Goal: Task Accomplishment & Management: Use online tool/utility

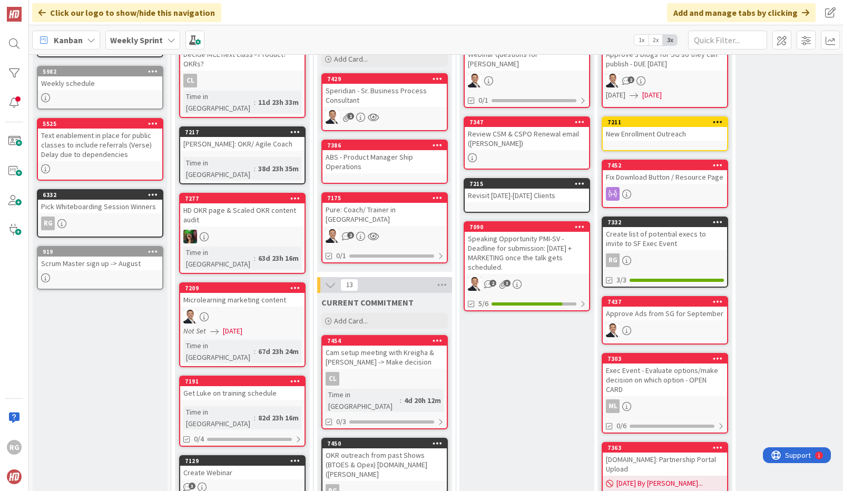
scroll to position [118, 0]
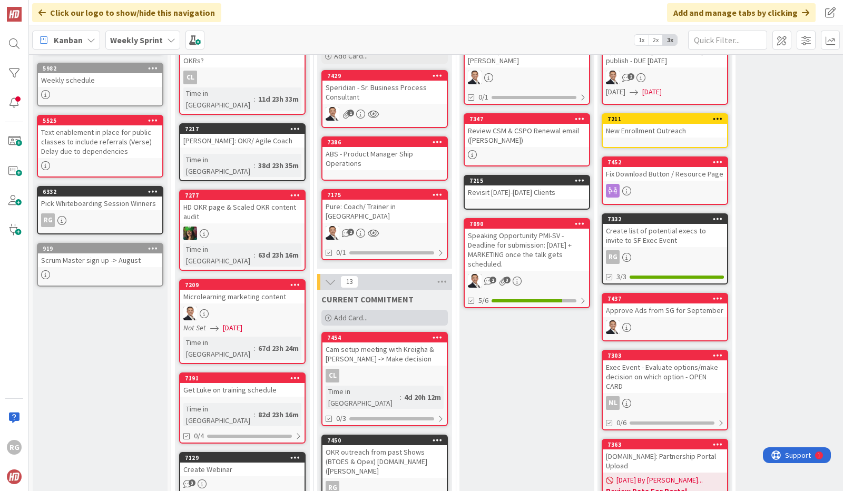
click at [355, 313] on span "Add Card..." at bounding box center [351, 317] width 34 height 9
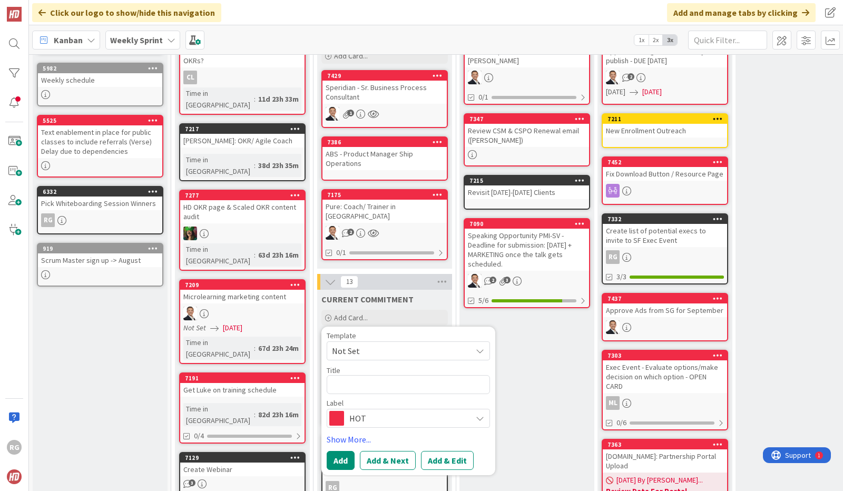
click at [357, 375] on textarea at bounding box center [408, 384] width 163 height 19
type textarea "x"
type textarea "S"
type textarea "x"
type textarea "Se"
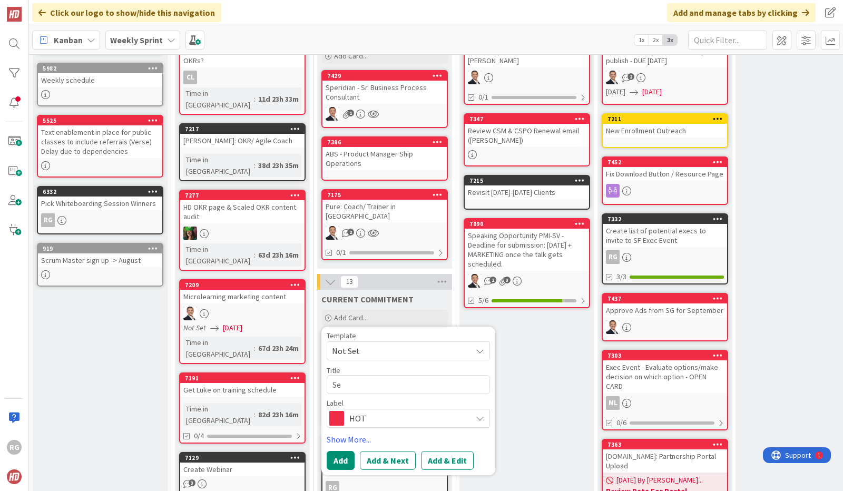
type textarea "x"
type textarea "Ser"
type textarea "x"
type textarea "Serc"
type textarea "x"
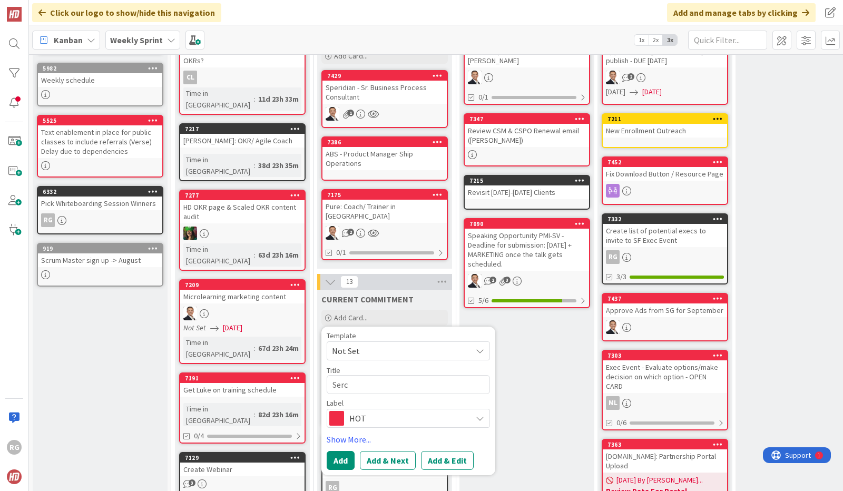
type textarea "Ser"
type textarea "x"
type textarea "Se"
type textarea "x"
type textarea "Seac"
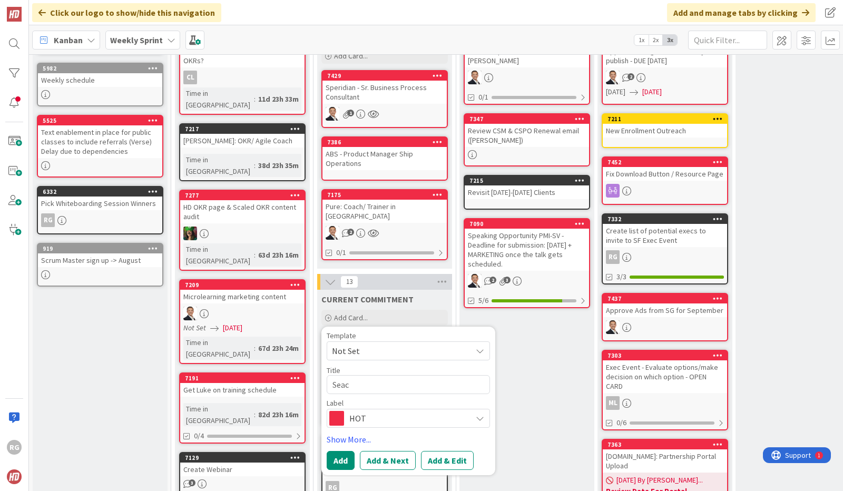
type textarea "x"
type textarea "Sea"
type textarea "x"
type textarea "Sear"
type textarea "x"
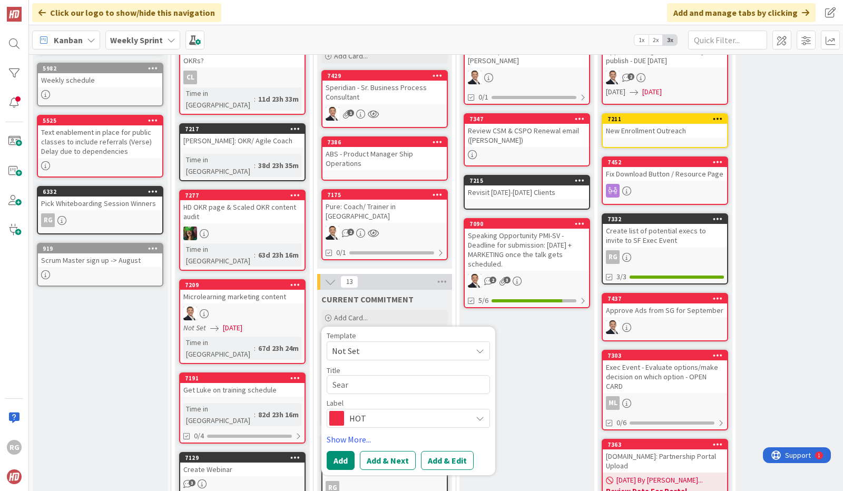
type textarea "Searc"
type textarea "x"
type textarea "Search"
type textarea "x"
type textarea "Search"
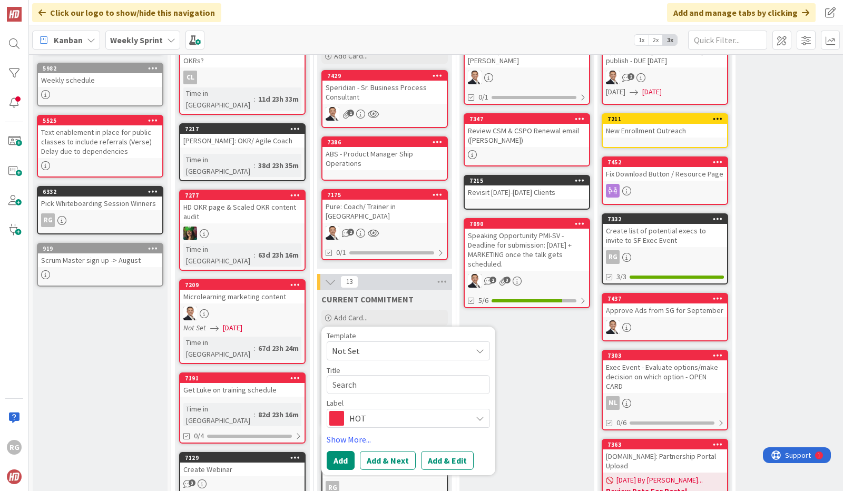
type textarea "x"
type textarea "Search a"
type textarea "x"
type textarea "Search an"
type textarea "x"
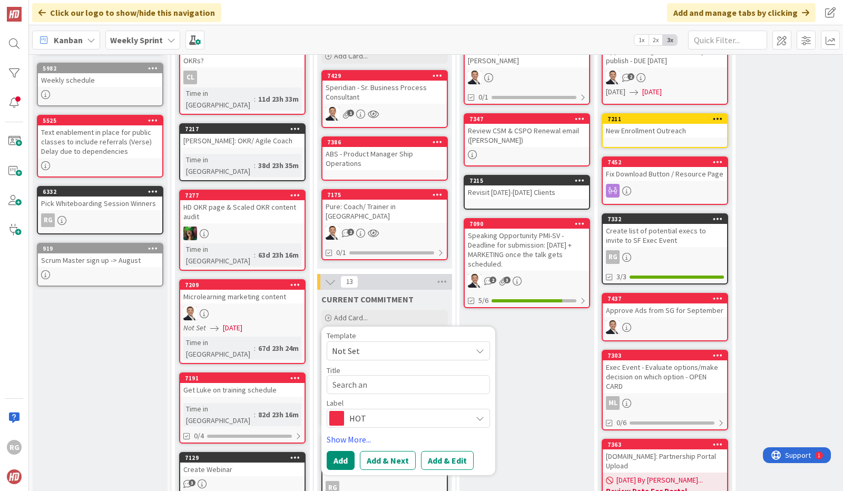
type textarea "Search and"
type textarea "x"
type textarea "Search and"
type textarea "x"
type textarea "Search and Ad"
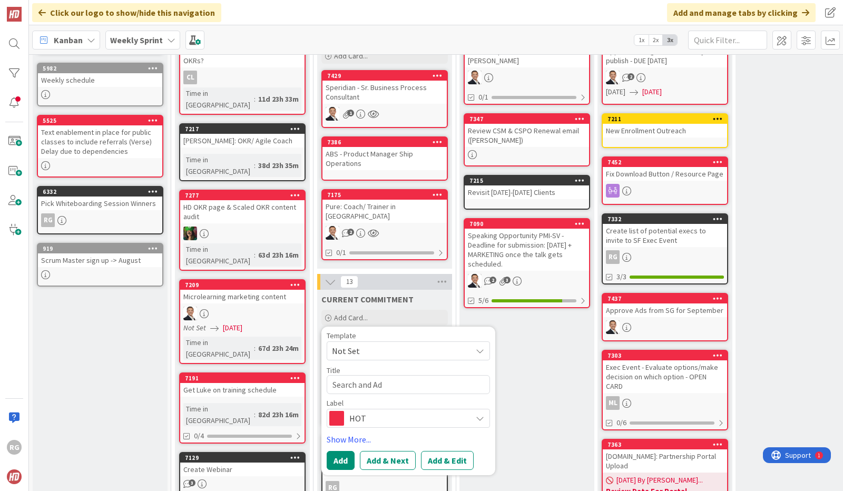
type textarea "x"
type textarea "Search and Add"
type textarea "x"
type textarea "Search and Add"
type textarea "x"
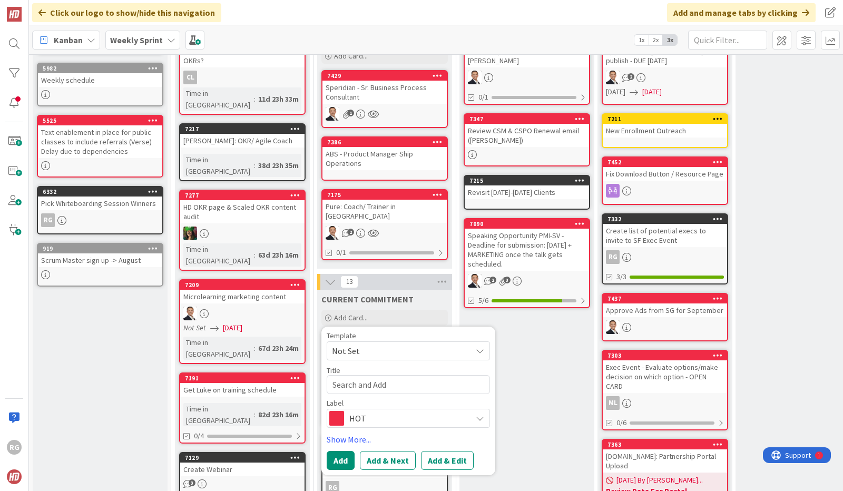
type textarea "Search and Add 5"
type textarea "x"
type textarea "Search and Add 5"
type textarea "x"
type textarea "Search and Add 5 o"
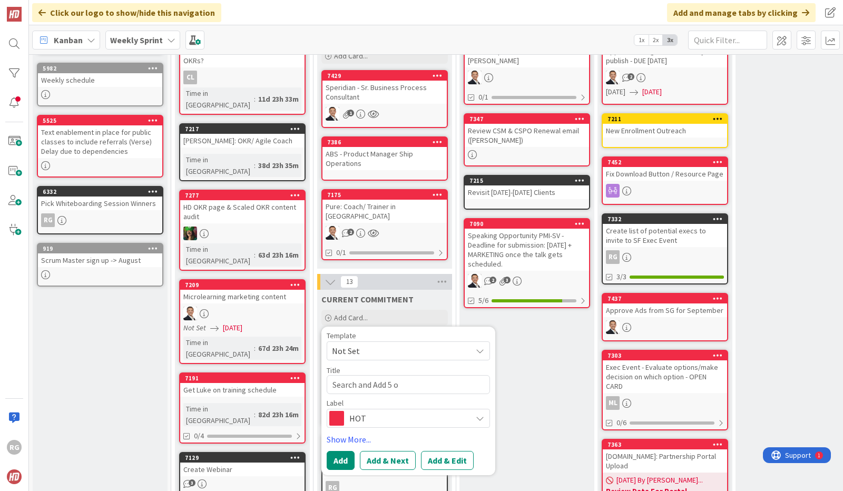
type textarea "x"
type textarea "Search and Add 5 om"
type textarea "x"
type textarea "Search and Add 5 o"
type textarea "x"
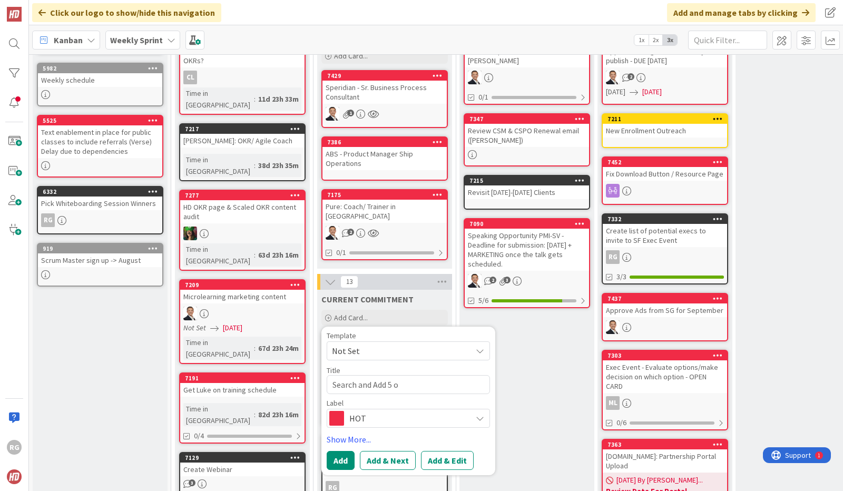
type textarea "Search and Add 5"
type textarea "x"
type textarea "Search and Add 5 c"
type textarea "x"
type textarea "Search and Add 5 co"
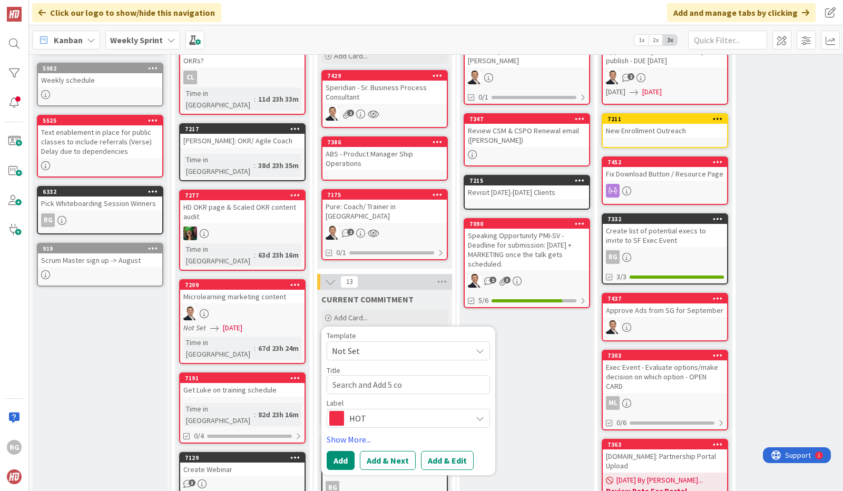
type textarea "x"
type textarea "Search and Add 5 com"
type textarea "x"
type textarea "Search and Add 5 comp"
type textarea "x"
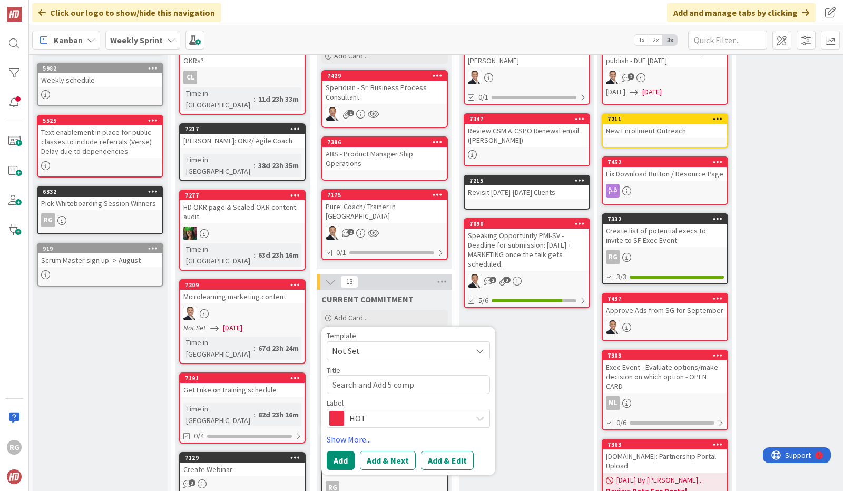
type textarea "Search and Add 5 compa"
type textarea "x"
type textarea "Search and Add 5 compan"
type textarea "x"
type textarea "Search and Add 5 compani"
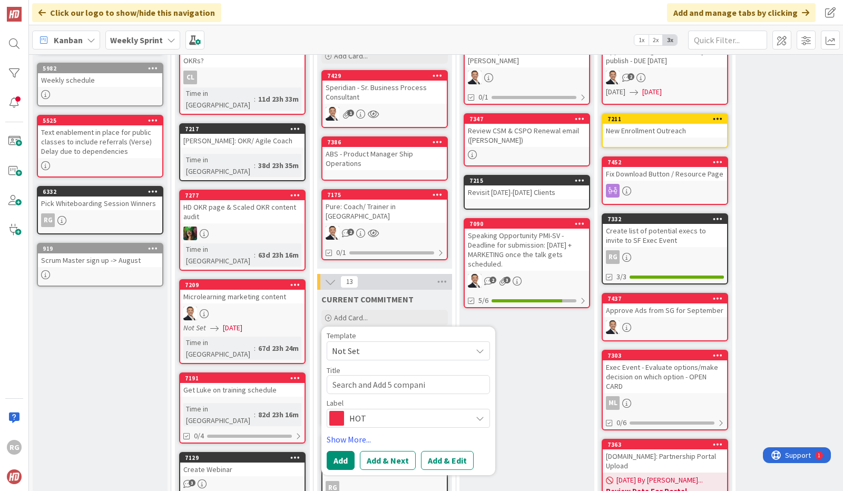
type textarea "x"
type textarea "Search and Add 5 companie"
type textarea "x"
type textarea "Search and Add 5 compani"
type textarea "x"
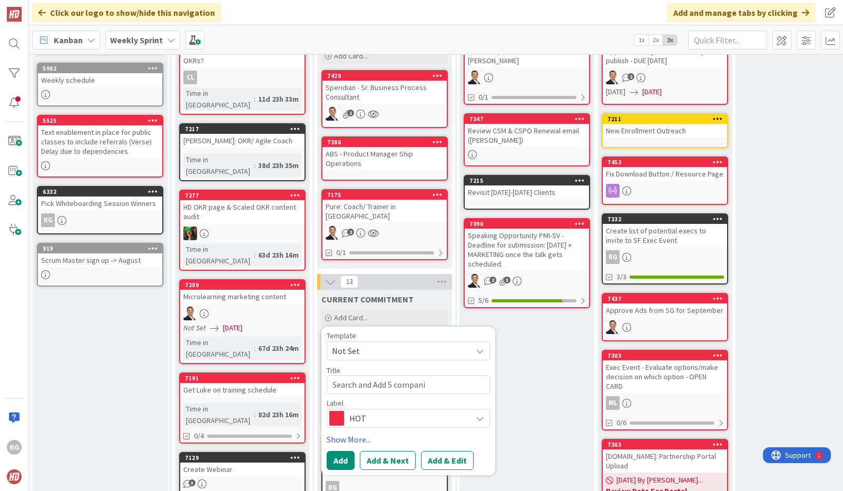
type textarea "Search and Add 5 compan"
type textarea "x"
type textarea "Search and Add 5 compa"
type textarea "x"
type textarea "Search and Add 5 comp"
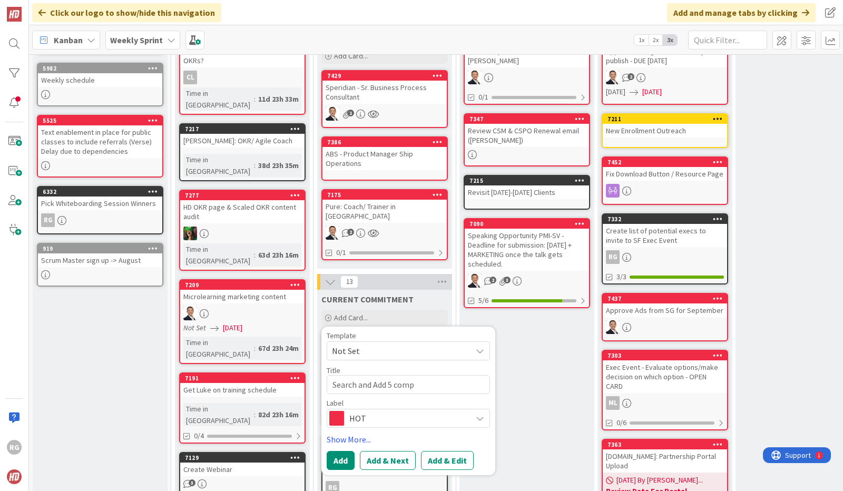
type textarea "x"
type textarea "Search and Add 5 co"
type textarea "x"
type textarea "Search and Add 5 c"
type textarea "x"
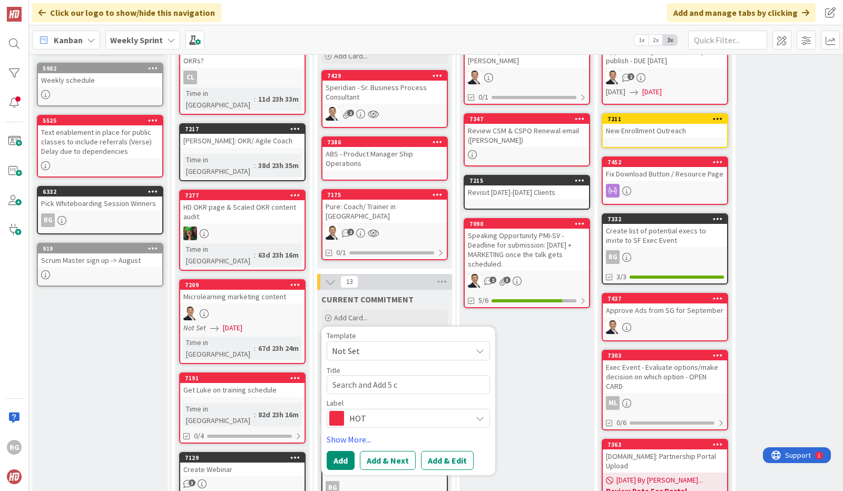
type textarea "Search and Add 5"
type textarea "x"
type textarea "Search and Add 5"
type textarea "x"
type textarea "Search and Add"
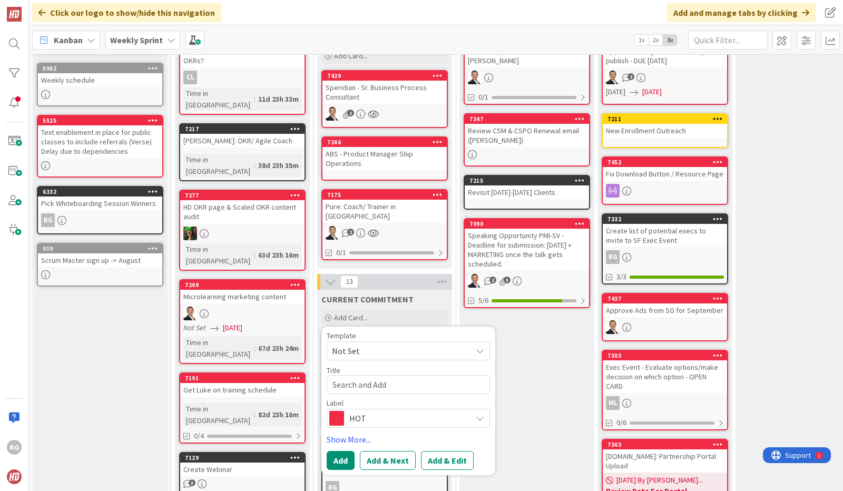
type textarea "x"
type textarea "Search and Add 10"
type textarea "x"
type textarea "Search and Add 10"
type textarea "x"
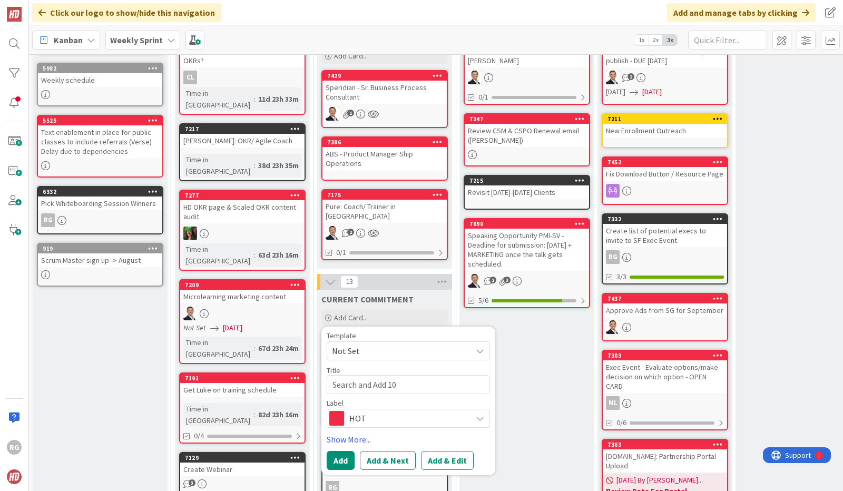
type textarea "Search and Add 10 c"
type textarea "x"
type textarea "Search and Add 10 co"
type textarea "x"
type textarea "Search and Add 10 com"
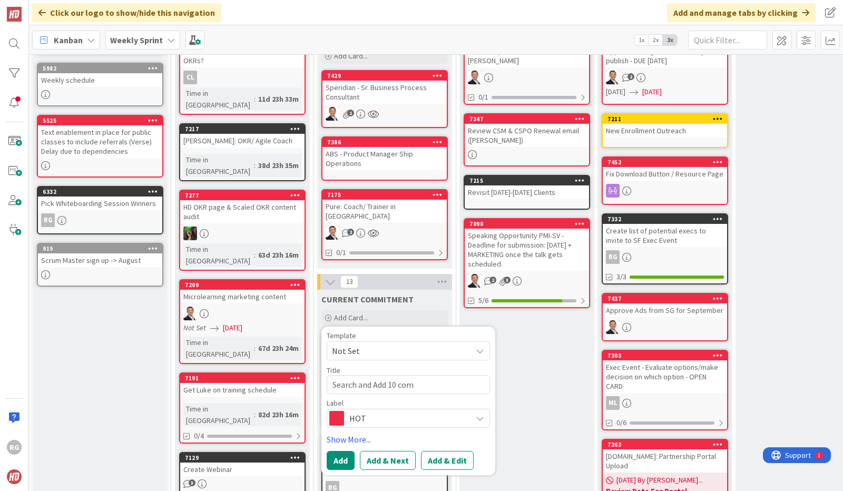
type textarea "x"
type textarea "Search and Add 10 comp"
type textarea "x"
type textarea "Search and Add 10 compa"
type textarea "x"
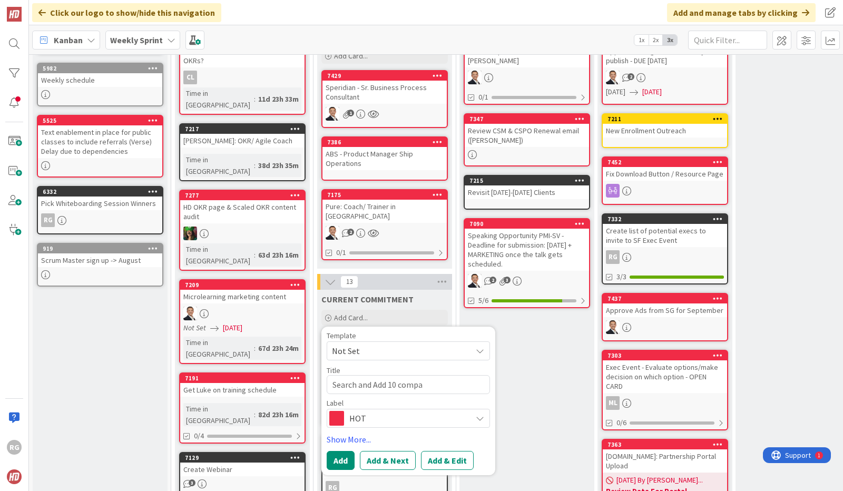
type textarea "Search and Add 10 compan"
type textarea "x"
type textarea "Search and Add 10 compani"
type textarea "x"
type textarea "Search and Add 10 companie"
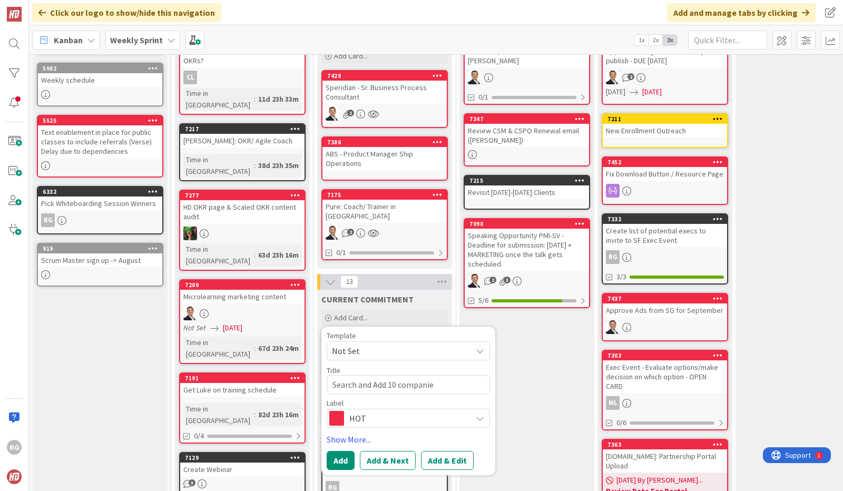
type textarea "x"
type textarea "Search and Add 10 companies"
type textarea "x"
type textarea "Search and Add 10 companies"
type textarea "x"
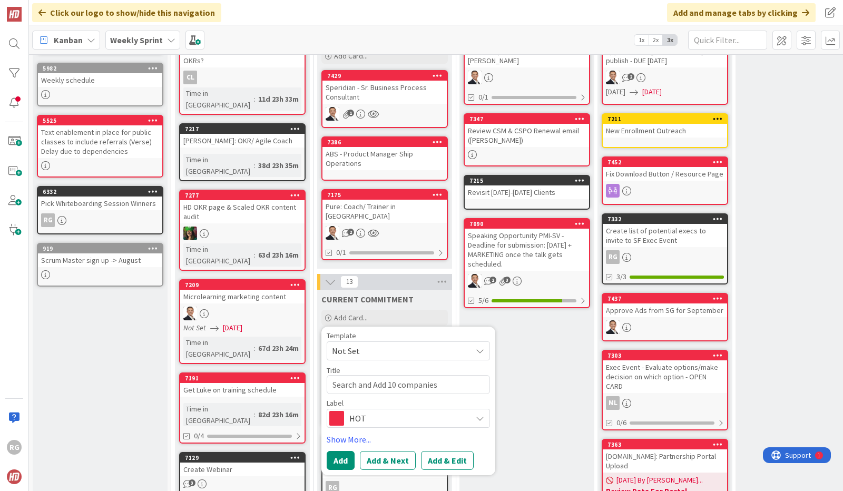
type textarea "Search and Add 10 companies t"
type textarea "x"
type textarea "Search and Add 10 companies to"
type textarea "x"
type textarea "Search and Add 10 companies to"
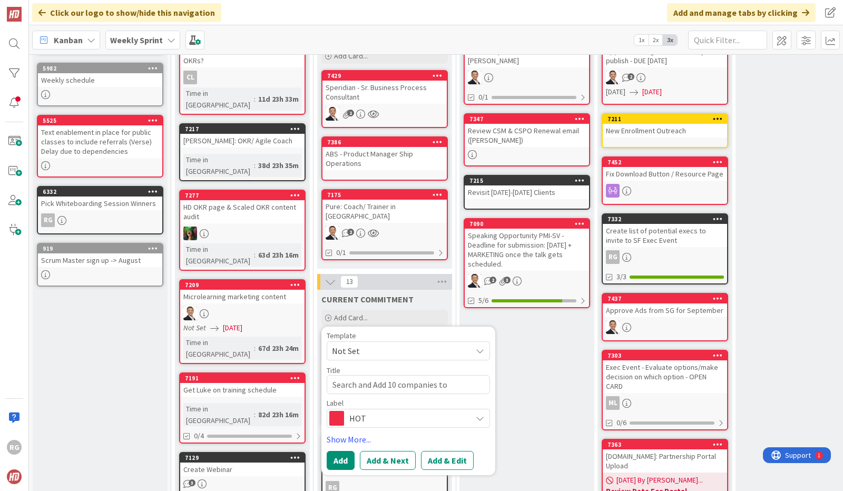
type textarea "x"
type textarea "Search and Add 10 companies to N"
type textarea "x"
type textarea "Search and Add 10 companies to Ne"
type textarea "x"
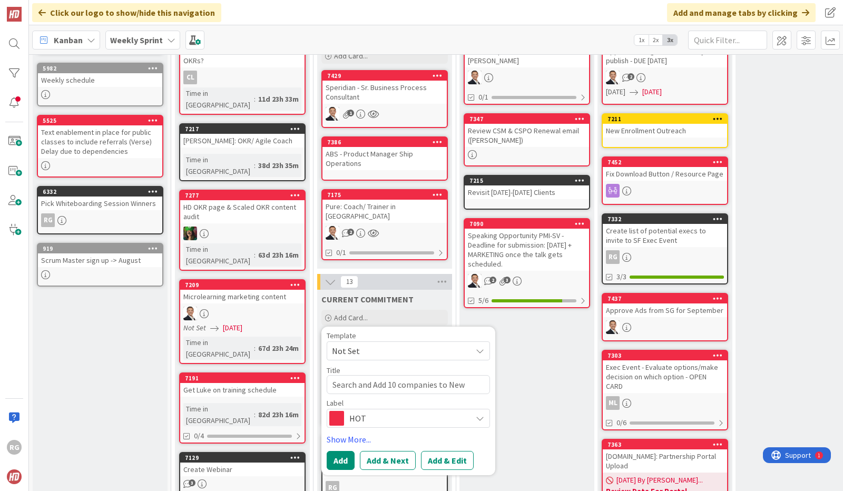
type textarea "Search and Add 10 companies to New"
type textarea "x"
type textarea "Search and Add 10 companies to New c"
type textarea "x"
type textarea "Search and Add 10 companies to New co"
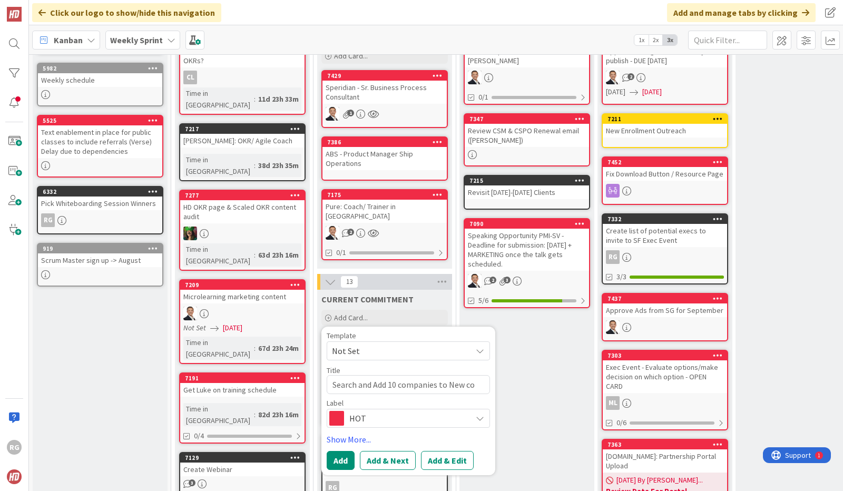
type textarea "x"
type textarea "Search and Add 10 companies to New col"
type textarea "x"
type textarea "Search and Add 10 companies to [GEOGRAPHIC_DATA]"
type textarea "x"
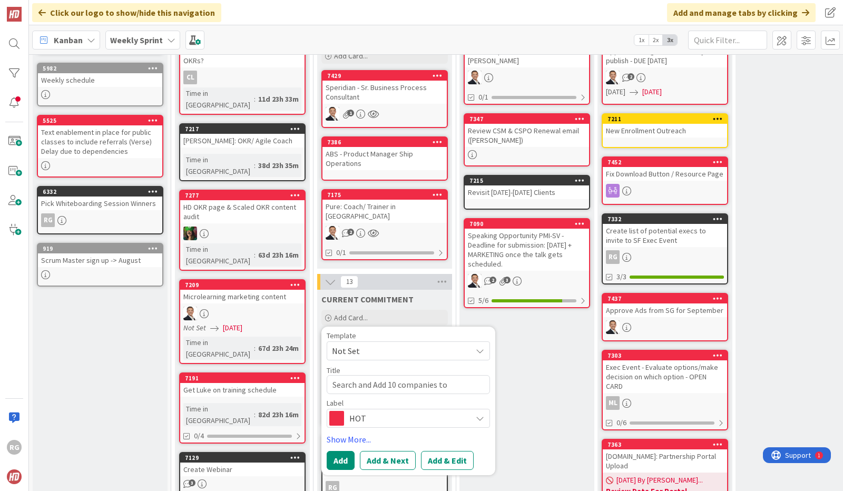
type textarea "Search and Add 10 companies to New colum"
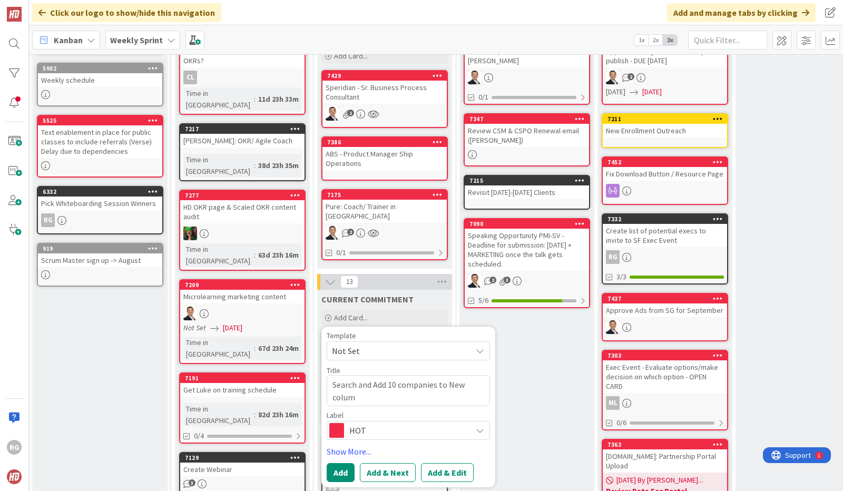
type textarea "x"
type textarea "Search and Add 10 companies to New column"
type textarea "x"
type textarea "Search and Add 10 companies to New column"
click at [370, 375] on textarea "Search and Add 10 companies to New column" at bounding box center [408, 390] width 163 height 31
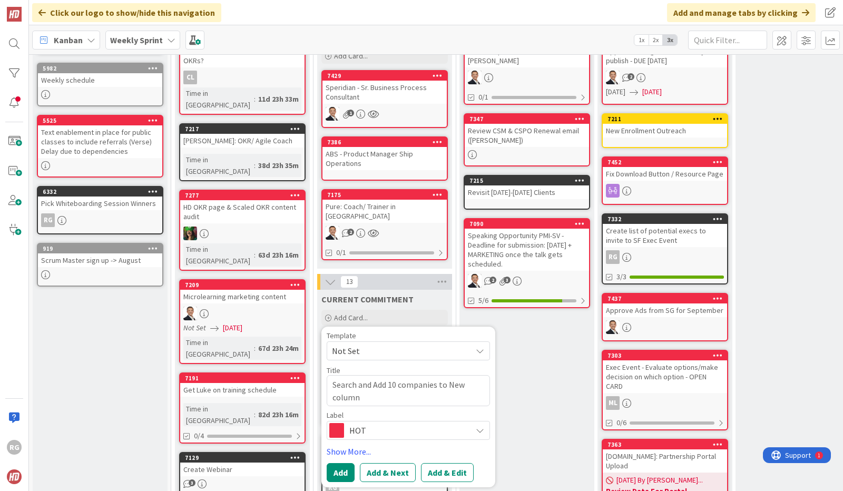
click at [438, 378] on textarea "Search and Add 10 companies to New column" at bounding box center [408, 390] width 163 height 31
type textarea "x"
type textarea "Search and Add 10 companies lto New column"
type textarea "x"
type textarea "Search and Add 10 companies loto New column"
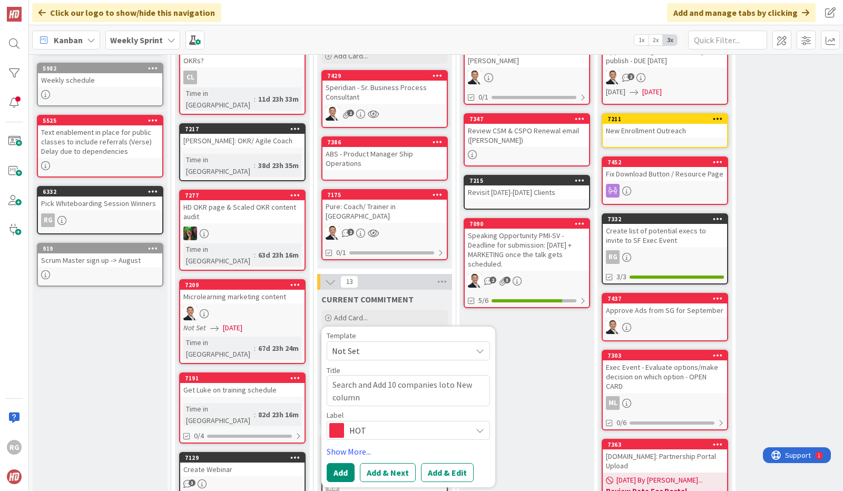
type textarea "x"
type textarea "Search and Add 10 companies looto New column"
type textarea "x"
type textarea "Search and Add 10 companies lookto New column"
type textarea "x"
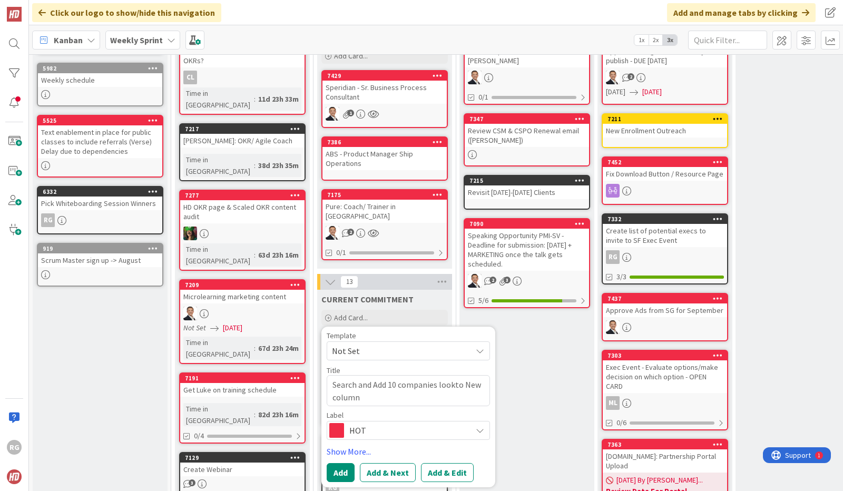
type textarea "Search and Add 10 companies lookito New column"
type textarea "x"
type textarea "Search and Add 10 companies lookingto New column"
type textarea "x"
type textarea "Search and Add 10 companies looking to New column"
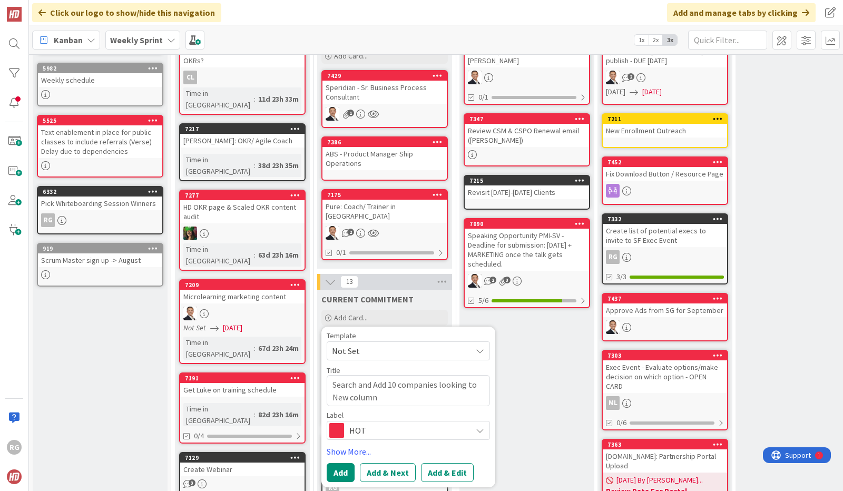
type textarea "x"
type textarea "Search and Add 10 companies looking fto New column"
type textarea "x"
type textarea "Search and Add 10 companies looking foto New column"
type textarea "x"
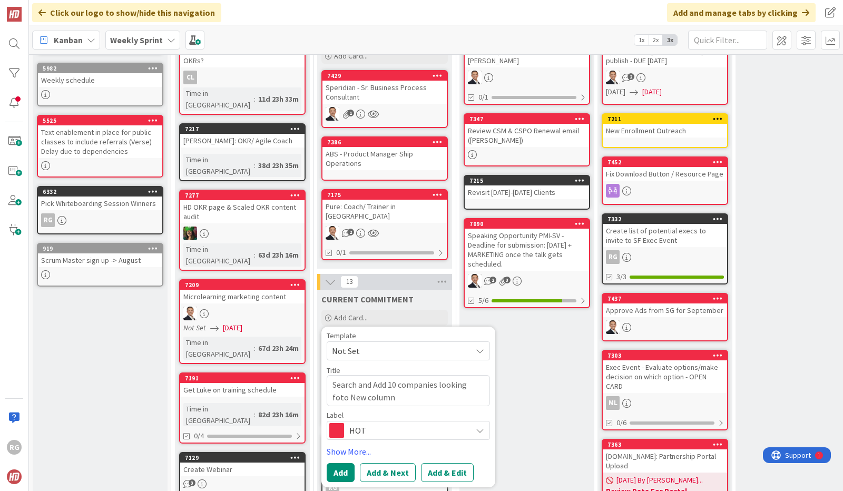
type textarea "Search and Add 10 companies looking forto New column"
type textarea "x"
type textarea "Search and Add 10 companies looking for to New column"
type textarea "x"
type textarea "Search and Add 10 companies looking for ato New column"
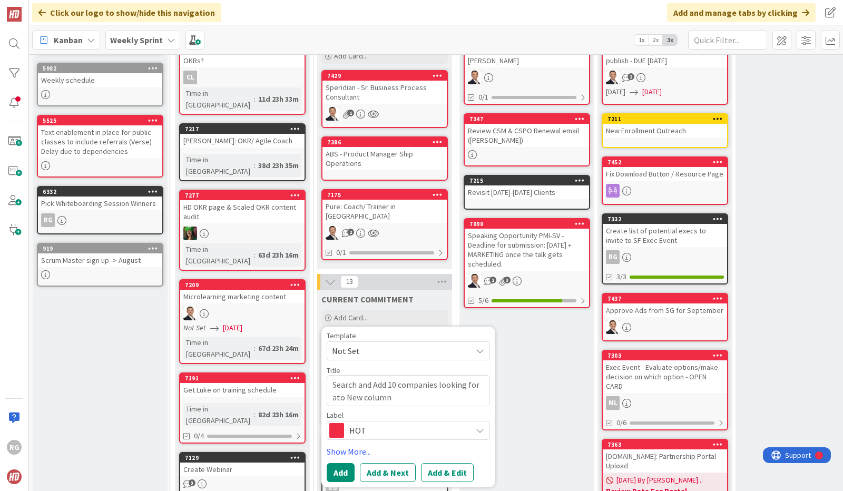
type textarea "x"
type textarea "Search and Add 10 companies looking for agto New column"
type textarea "x"
type textarea "Search and Add 10 companies looking for agito New column"
type textarea "x"
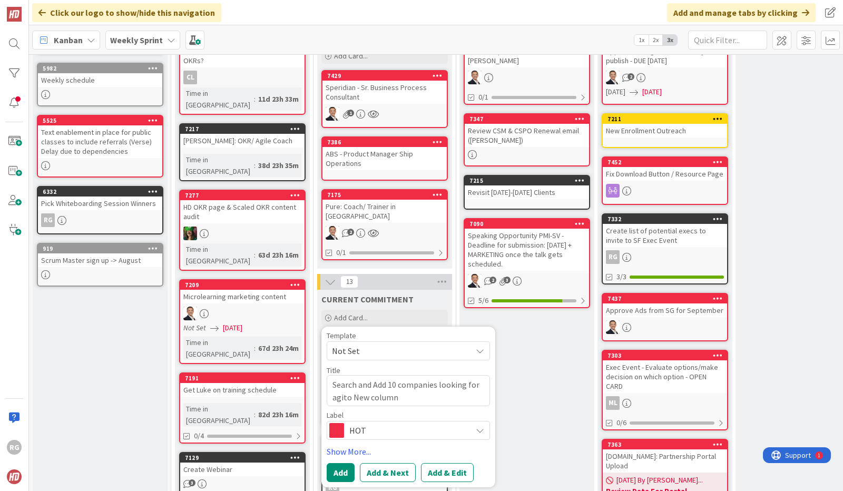
type textarea "Search and Add 10 companies looking for agilto New column"
type textarea "x"
type textarea "Search and Add 10 companies looking for agileto New column"
type textarea "x"
type textarea "Search and Add 10 companies looking for agile to New column"
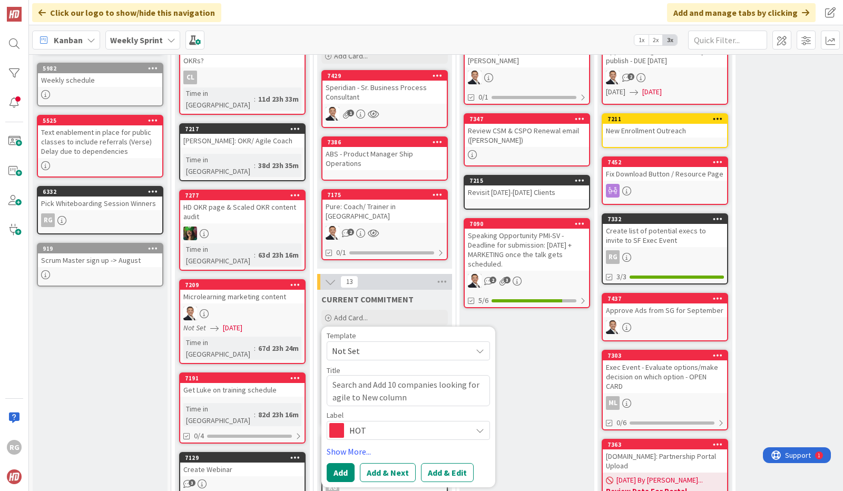
type textarea "x"
type textarea "Search and Add 10 companies looking for agile rto New column"
type textarea "x"
type textarea "Search and Add 10 companies looking for agile ruto New column"
type textarea "x"
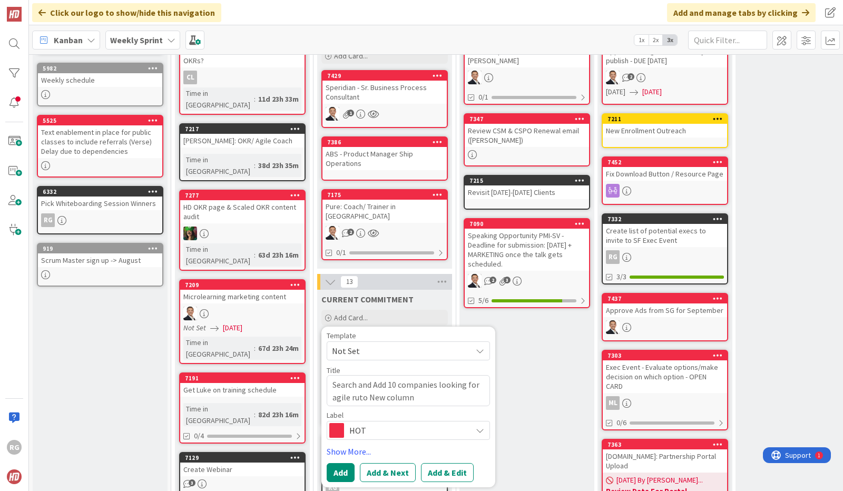
type textarea "Search and Add 10 companies looking for agile rulto New column"
type textarea "x"
type textarea "Search and Add 10 companies looking for agile ruleto New column"
type textarea "x"
type textarea "Search and Add 10 companies looking for agile rulto New column"
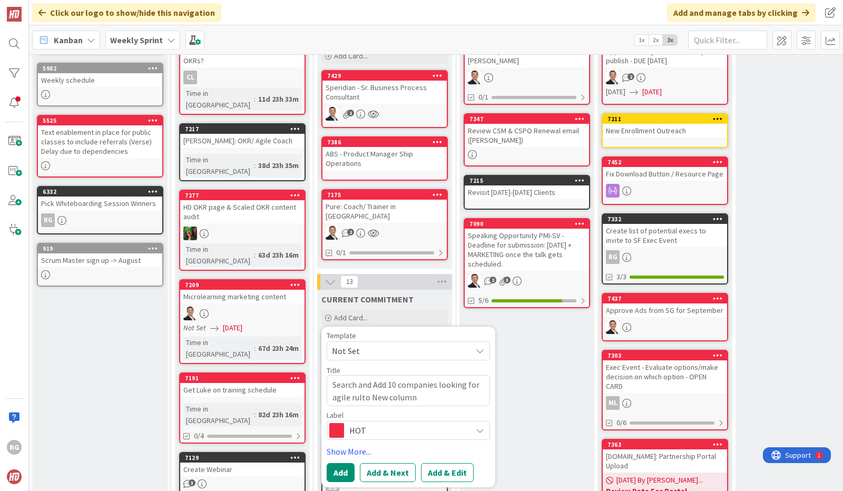
type textarea "x"
type textarea "Search and Add 10 companies looking for agile ruto New column"
type textarea "x"
type textarea "Search and Add 10 companies looking for agile rto New column"
type textarea "x"
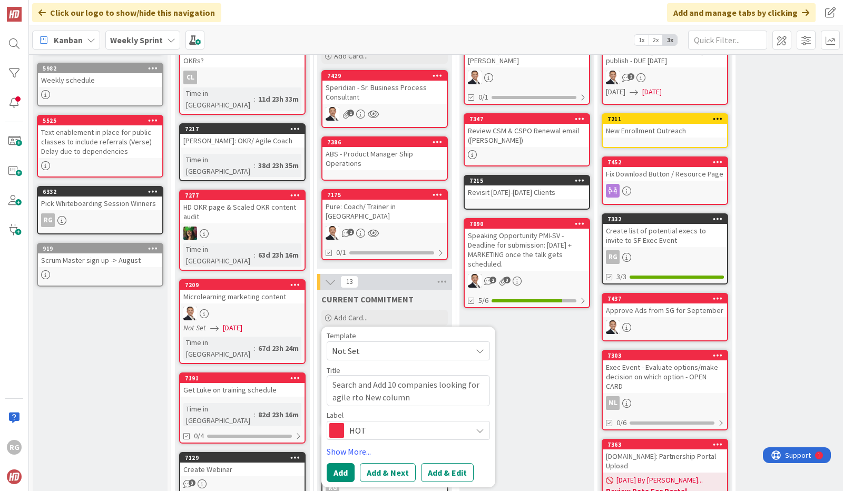
type textarea "Search and Add 10 companies looking for agile roto New column"
type textarea "x"
type textarea "Search and Add 10 companies looking for agile rolto New column"
type textarea "x"
type textarea "Search and Add 10 companies looking for agile roleto New column"
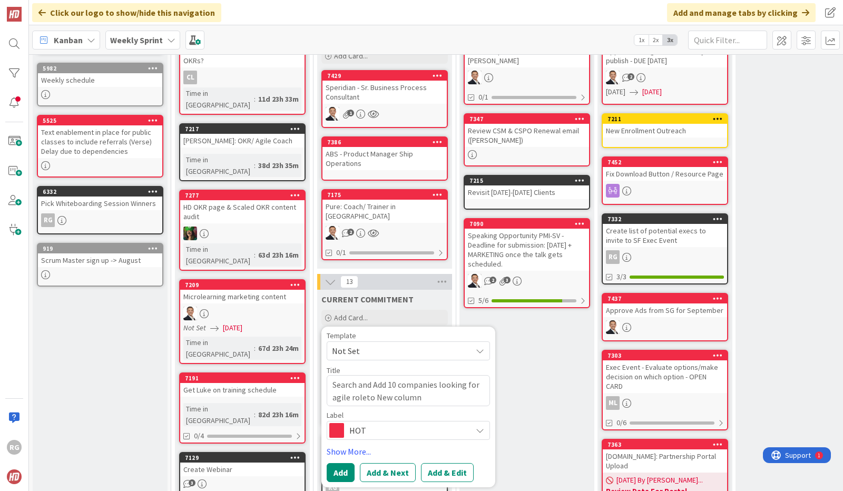
type textarea "x"
type textarea "Search and Add 10 companies looking for agile rolesto New column"
type textarea "x"
type textarea "Search and Add 10 companies looking for agile roles to New column"
click at [439, 463] on button "Add & Edit" at bounding box center [447, 472] width 53 height 19
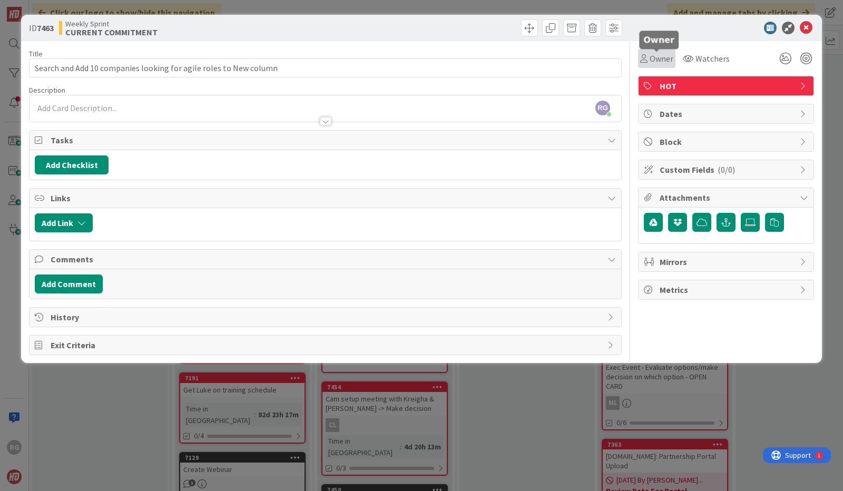
click at [658, 60] on span "Owner" at bounding box center [662, 58] width 24 height 13
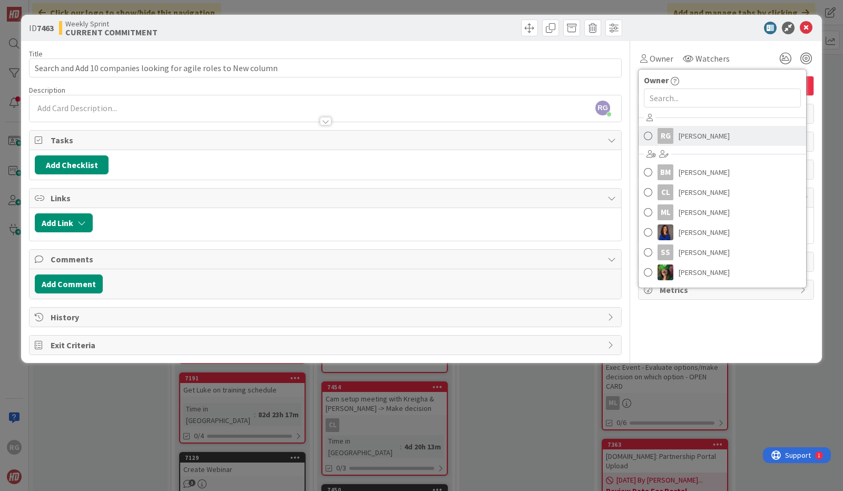
click at [683, 136] on span "[PERSON_NAME]" at bounding box center [704, 136] width 51 height 16
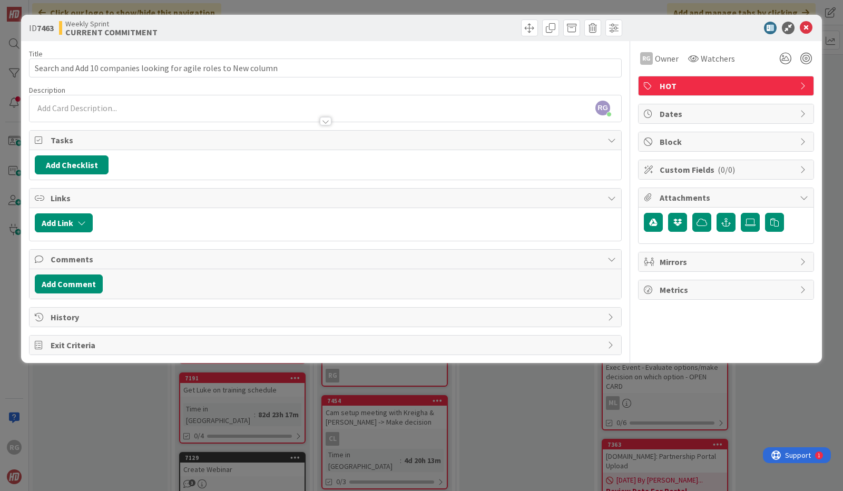
click at [57, 112] on div at bounding box center [326, 116] width 592 height 11
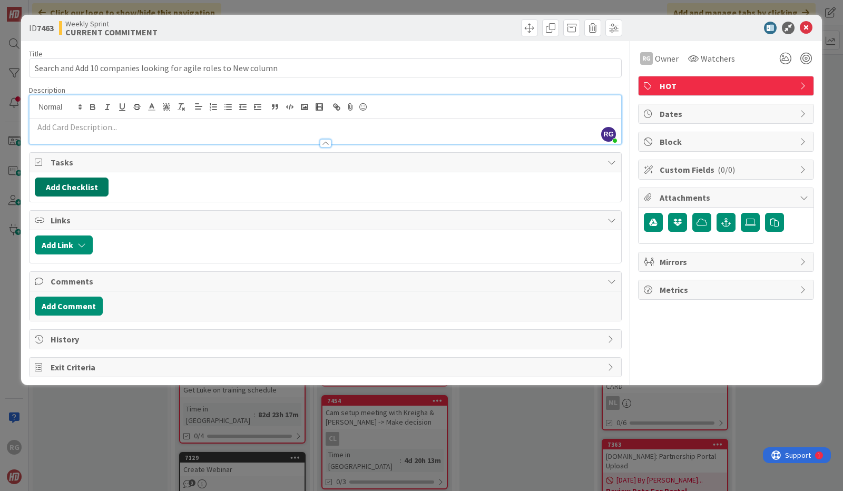
click at [69, 181] on button "Add Checklist" at bounding box center [72, 187] width 74 height 19
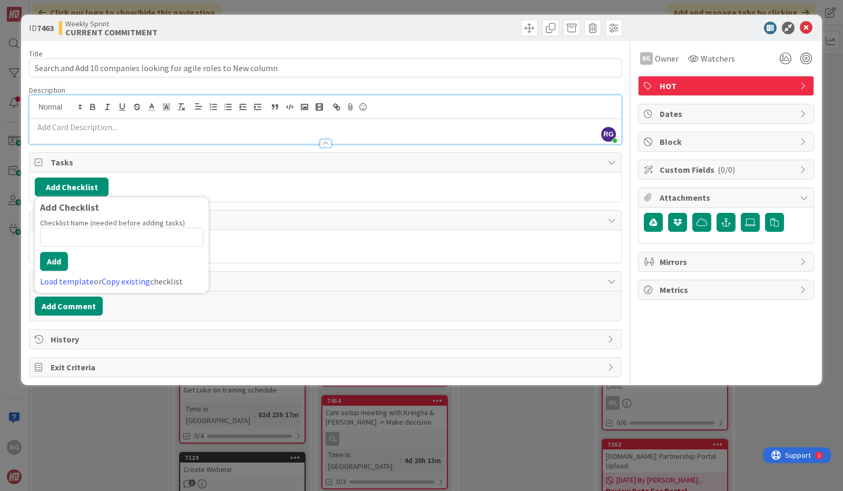
click at [58, 231] on input at bounding box center [121, 237] width 163 height 19
type input "To Do"
click at [57, 253] on button "Add" at bounding box center [54, 261] width 28 height 19
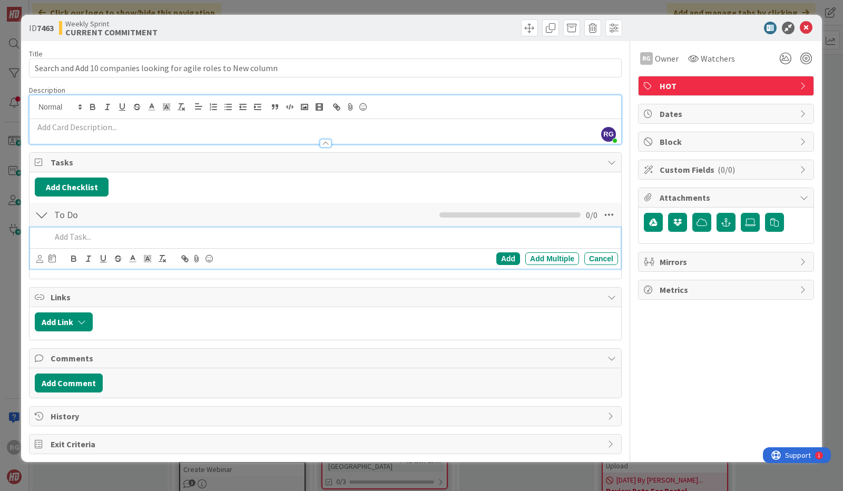
click at [61, 238] on p at bounding box center [332, 237] width 563 height 12
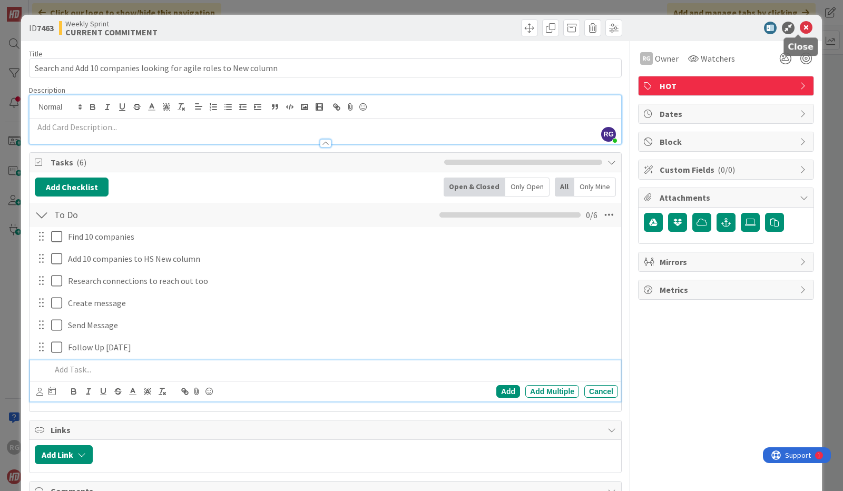
click at [800, 30] on icon at bounding box center [806, 28] width 13 height 13
